Goal: Task Accomplishment & Management: Manage account settings

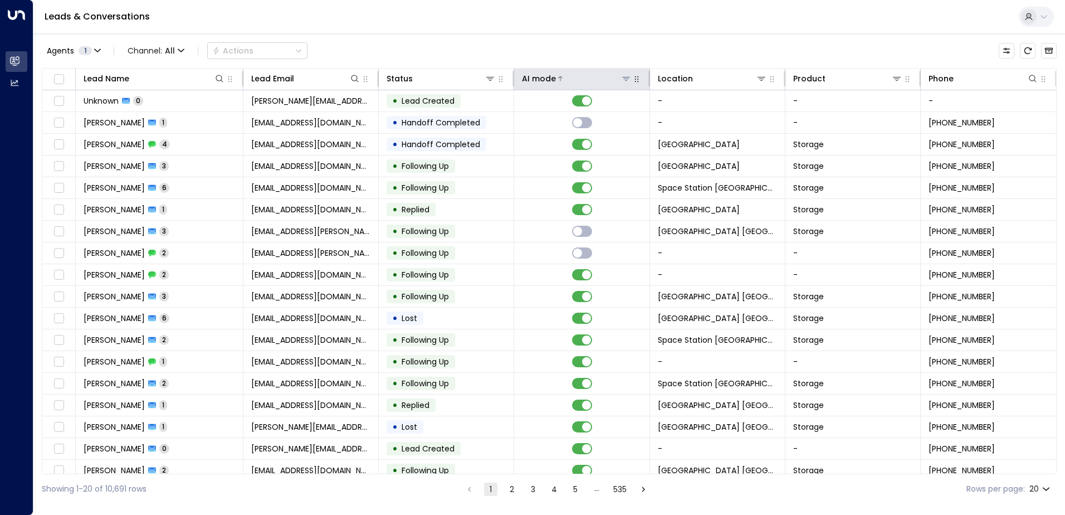
click at [620, 76] on button at bounding box center [625, 78] width 11 height 11
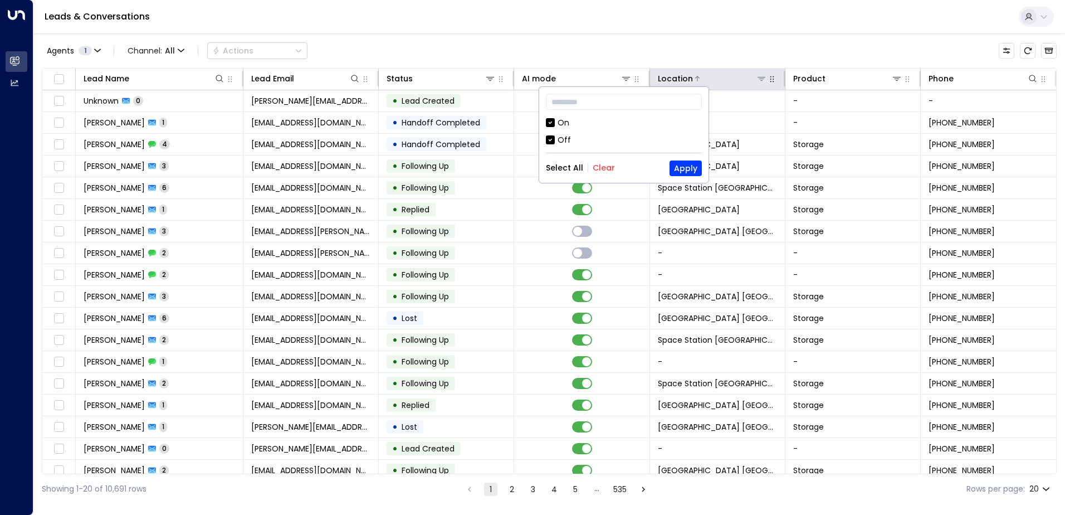
click at [760, 78] on icon at bounding box center [761, 78] width 9 height 9
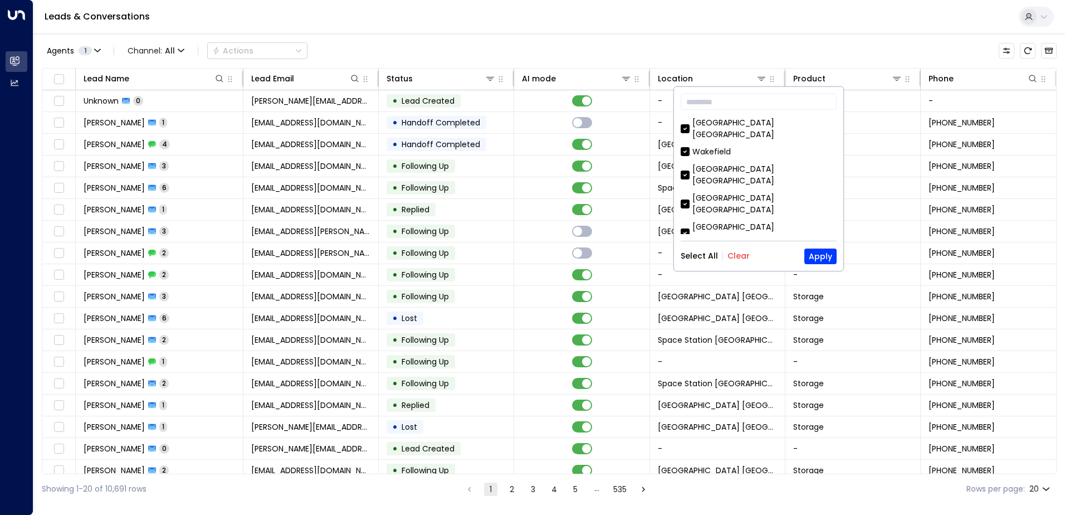
click at [742, 247] on div "​ Space Station Kings Heath Wakefield Space Station Kilburn Space Station Castl…" at bounding box center [758, 179] width 169 height 184
click at [743, 252] on button "Clear" at bounding box center [738, 255] width 22 height 9
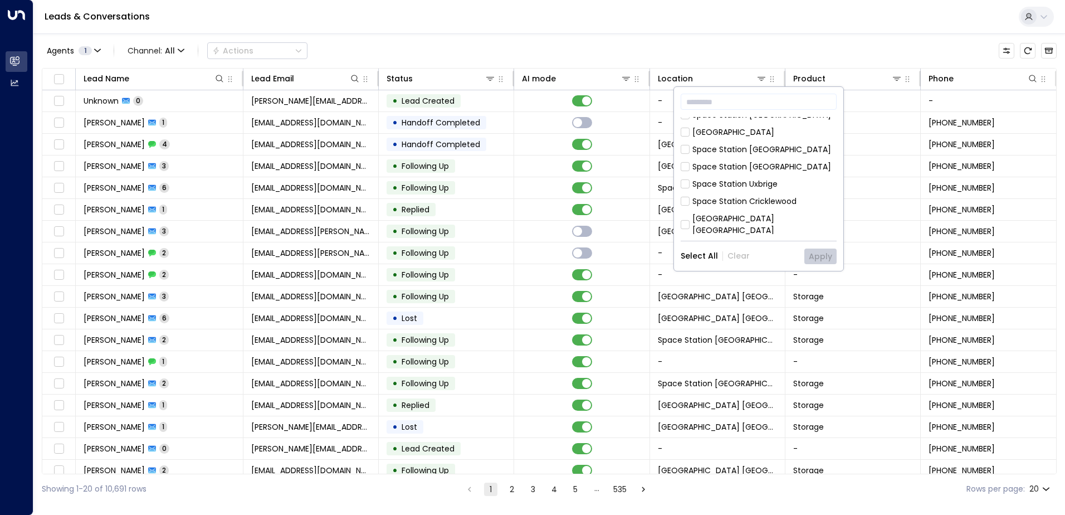
scroll to position [223, 0]
click at [769, 241] on div "Space Station Solihull" at bounding box center [761, 247] width 139 height 12
click at [826, 255] on button "Apply" at bounding box center [820, 256] width 32 height 16
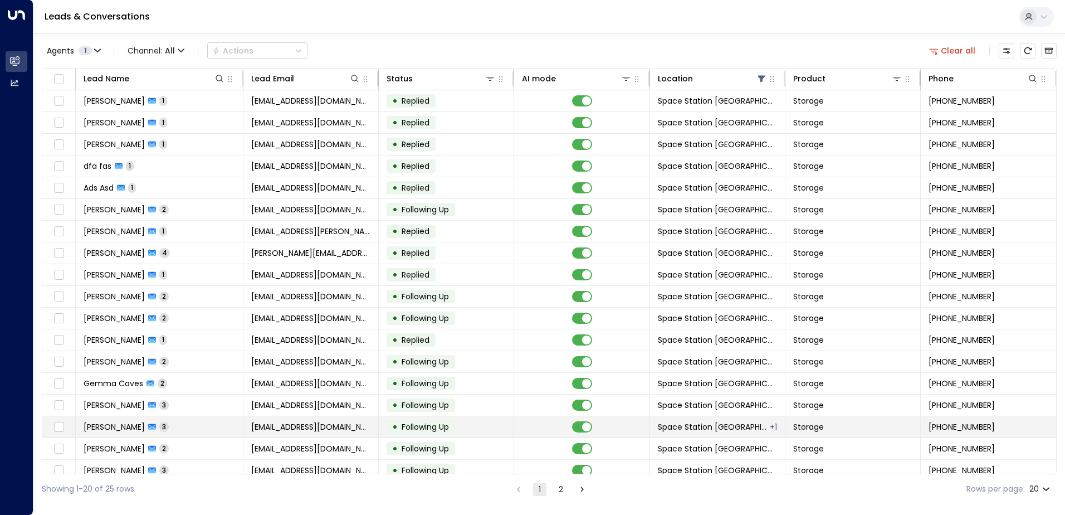
scroll to position [55, 0]
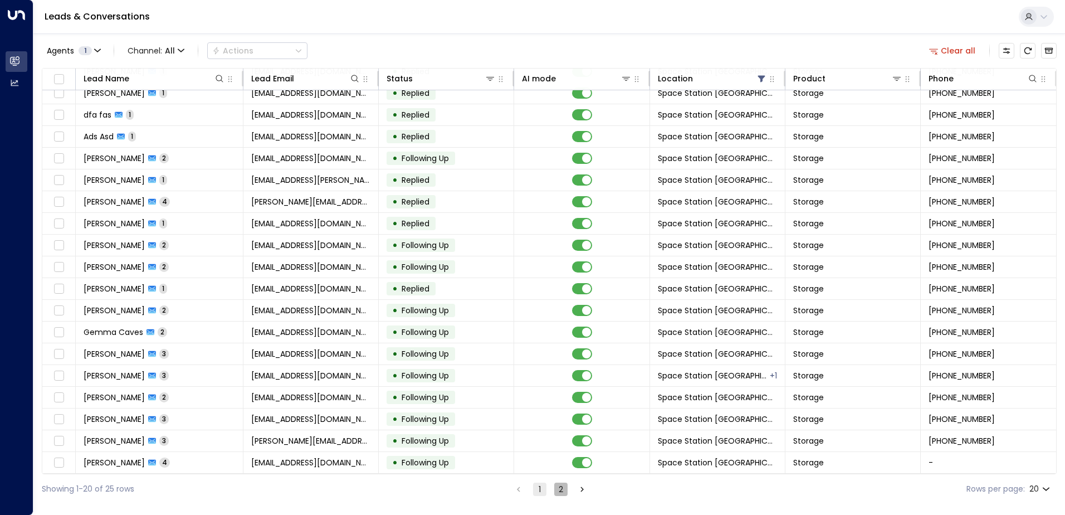
click at [564, 492] on button "2" at bounding box center [560, 488] width 13 height 13
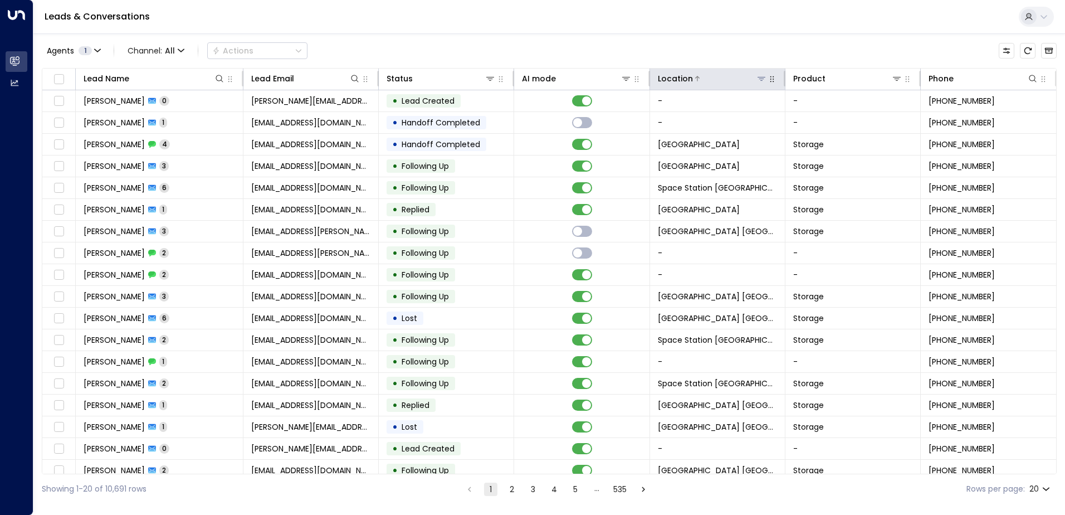
click at [757, 76] on icon at bounding box center [761, 78] width 9 height 9
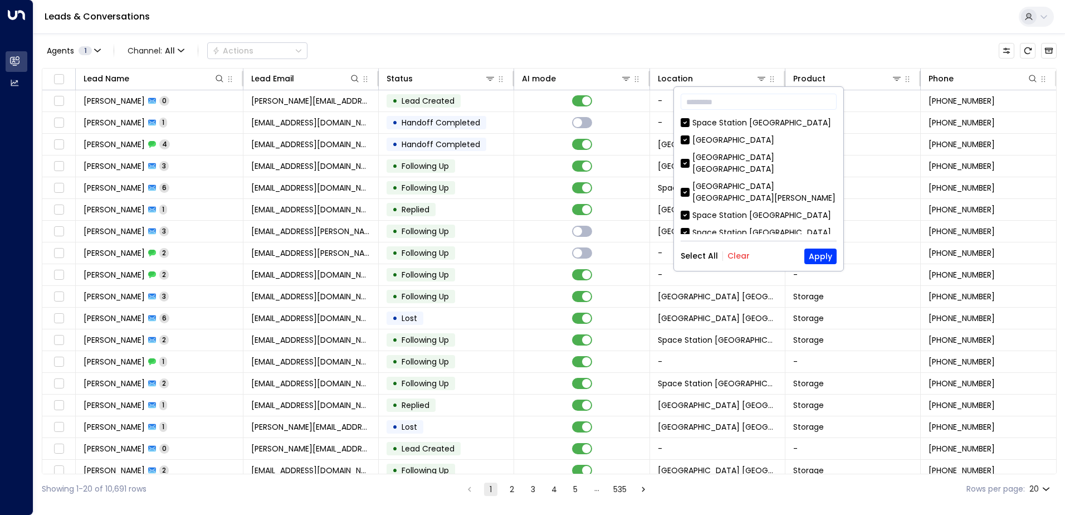
click at [744, 247] on div "​ Space Station Banbury Space Station Hall Green Space Station Kings Heath Spac…" at bounding box center [758, 179] width 169 height 184
click at [741, 251] on button "Clear" at bounding box center [738, 255] width 22 height 9
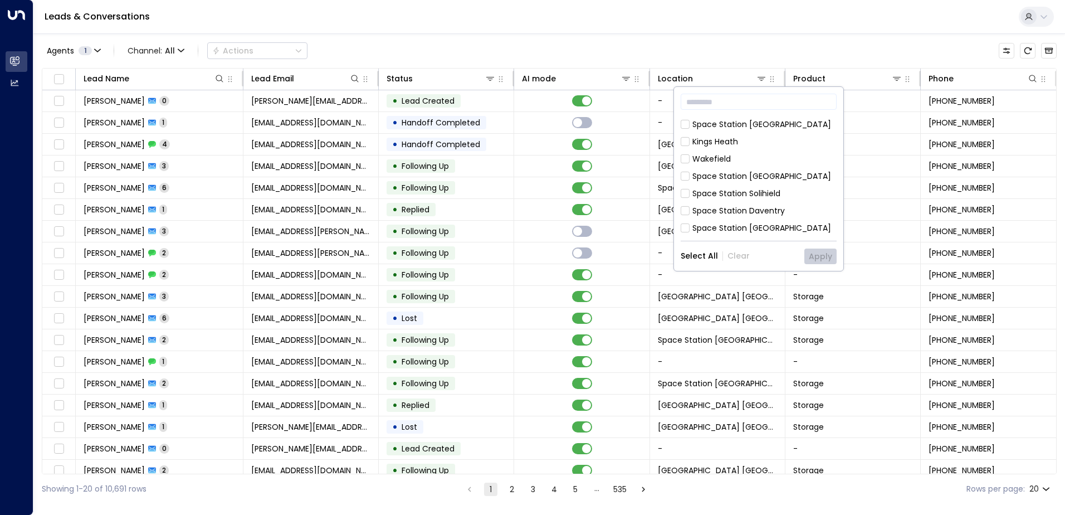
scroll to position [111, 0]
click at [761, 167] on div "Space Station Solihull" at bounding box center [761, 173] width 139 height 12
click at [815, 254] on button "Apply" at bounding box center [820, 256] width 32 height 16
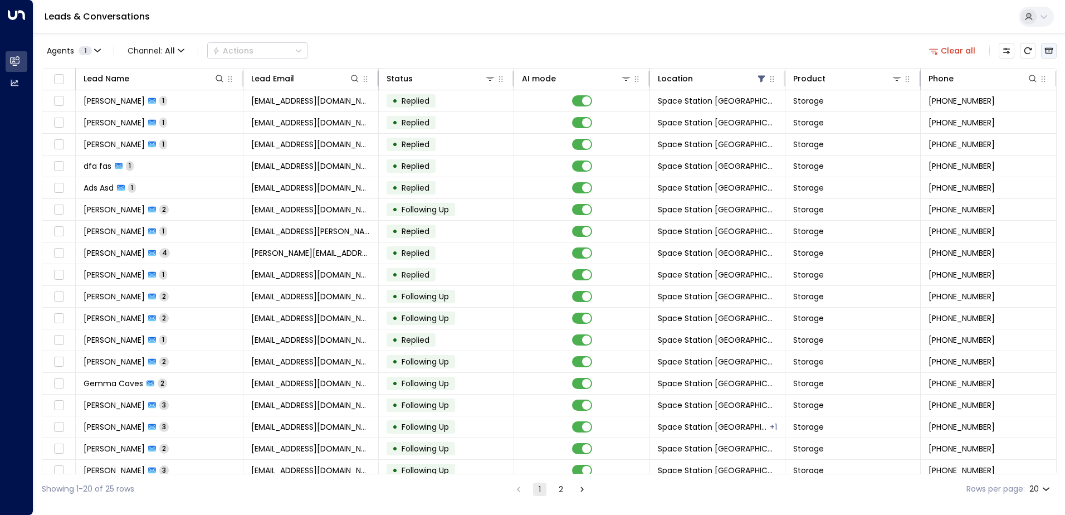
click at [1050, 49] on icon "Archived Leads" at bounding box center [1048, 50] width 9 height 9
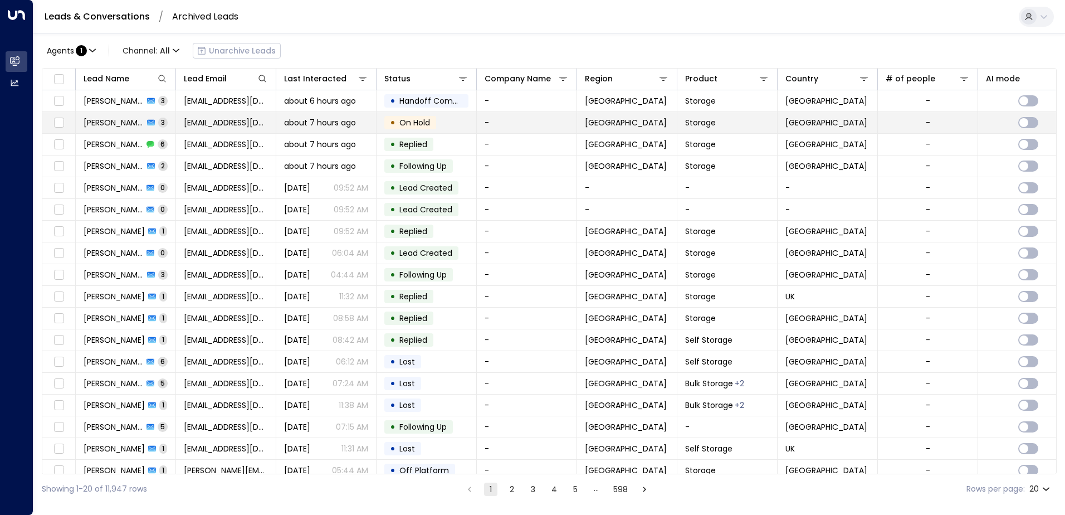
click at [378, 131] on td "• On Hold" at bounding box center [426, 122] width 100 height 21
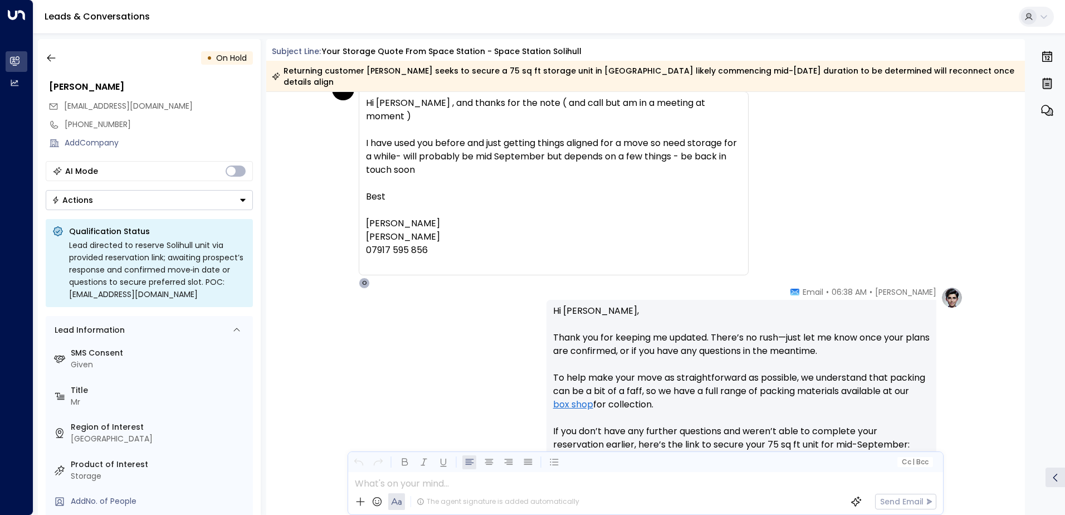
scroll to position [842, 0]
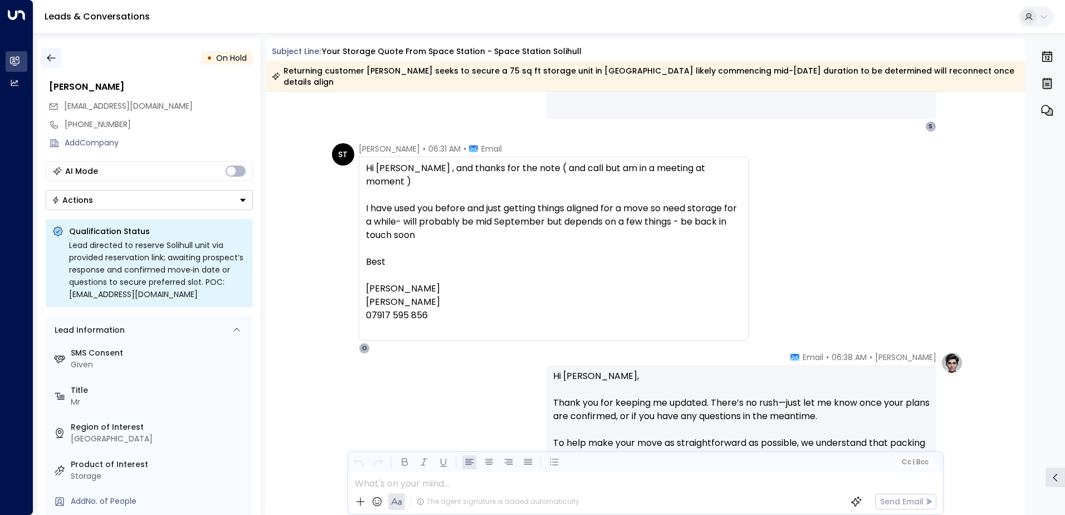
click at [56, 62] on icon "button" at bounding box center [51, 57] width 11 height 11
